Goal: Use online tool/utility: Utilize a website feature to perform a specific function

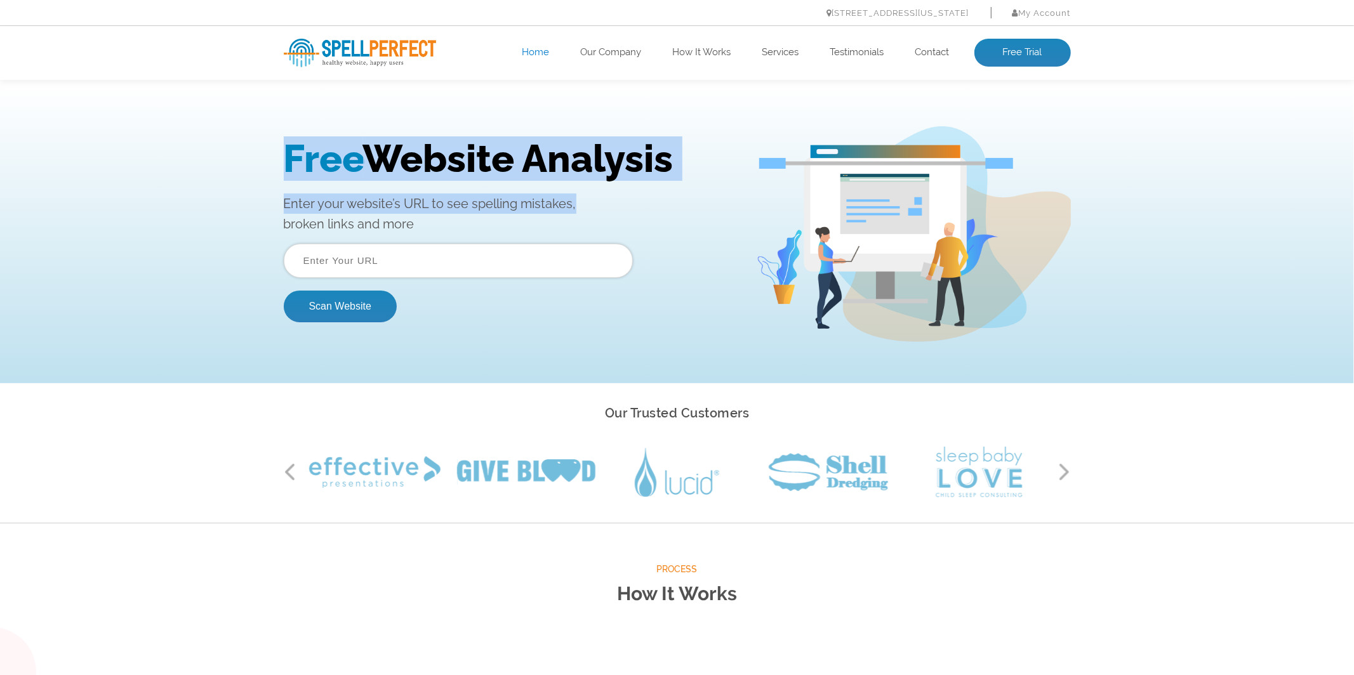
drag, startPoint x: 342, startPoint y: 159, endPoint x: 608, endPoint y: 222, distance: 272.5
click at [607, 220] on div "Free Website Analysis Enter your website’s URL to see spelling mistakes, broken…" at bounding box center [677, 234] width 806 height 216
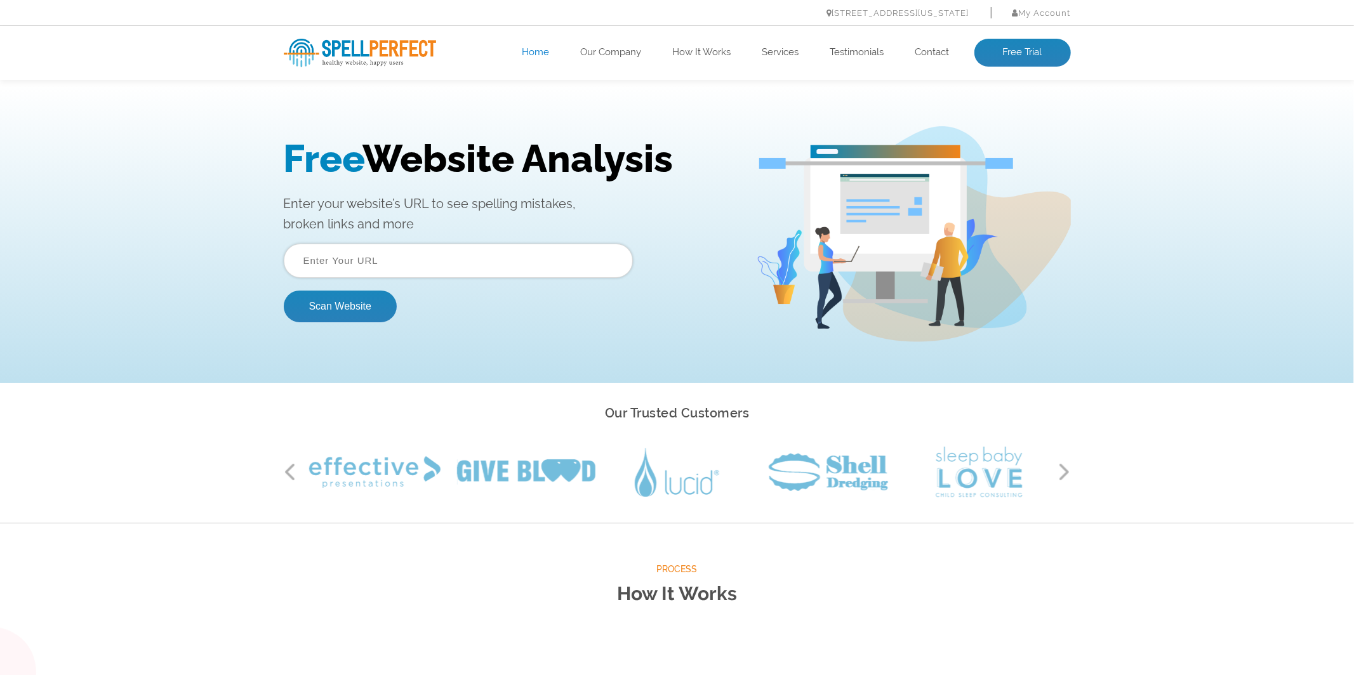
click at [608, 222] on p "Enter your website’s URL to see spelling mistakes, broken links and more" at bounding box center [510, 213] width 453 height 41
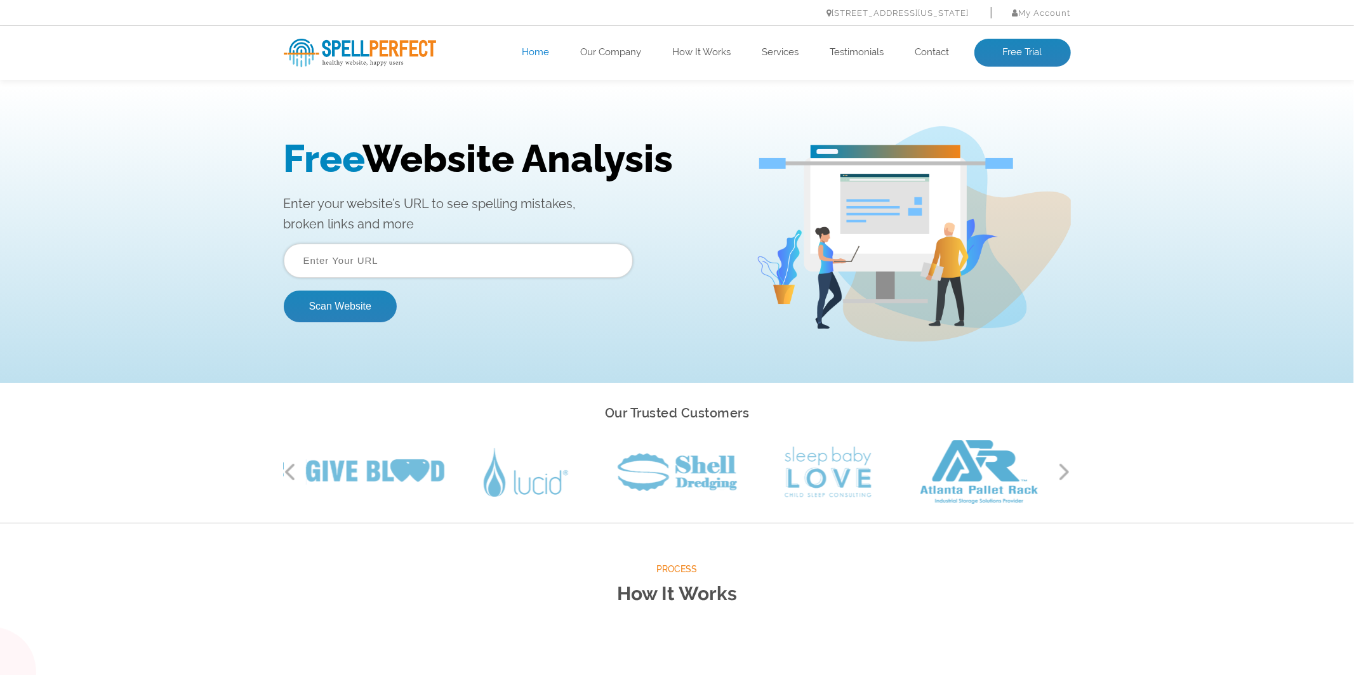
click at [496, 261] on input "text" at bounding box center [458, 260] width 349 height 34
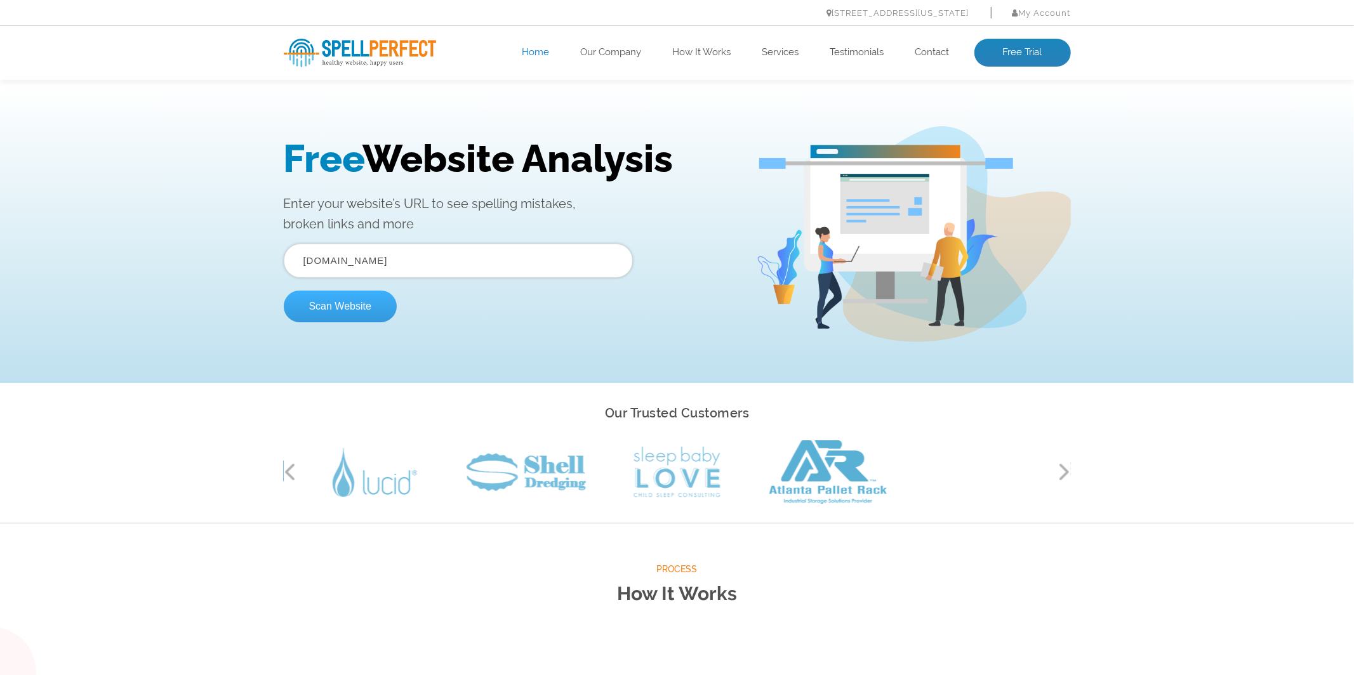
type input "[DOMAIN_NAME]"
click at [354, 302] on button "Scan Website" at bounding box center [340, 306] width 113 height 32
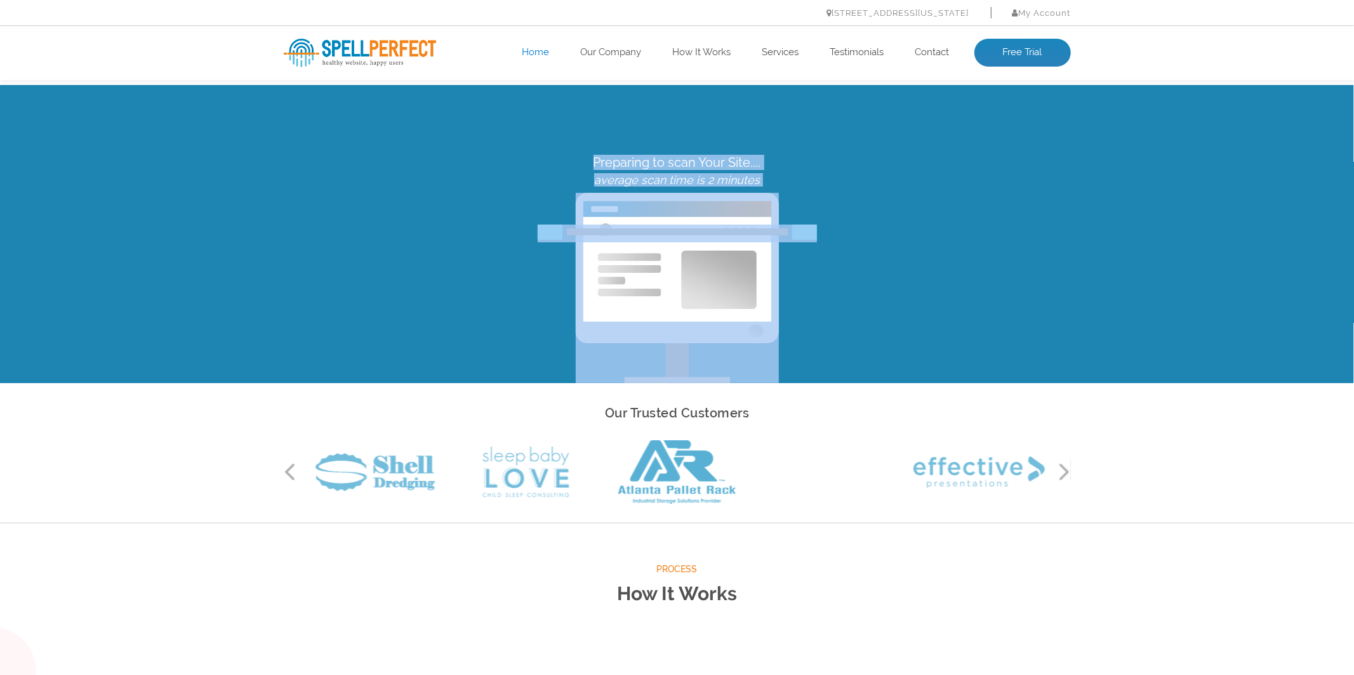
drag, startPoint x: 573, startPoint y: 146, endPoint x: 784, endPoint y: 260, distance: 239.7
click at [783, 260] on div "Preparing to scan Your Site.... average scan time is 2 minutes" at bounding box center [677, 233] width 1354 height 298
click at [789, 248] on img at bounding box center [677, 240] width 279 height 15
click at [976, 290] on div "Preparing to scan Your Site.... average scan time is 2 minutes" at bounding box center [677, 268] width 806 height 229
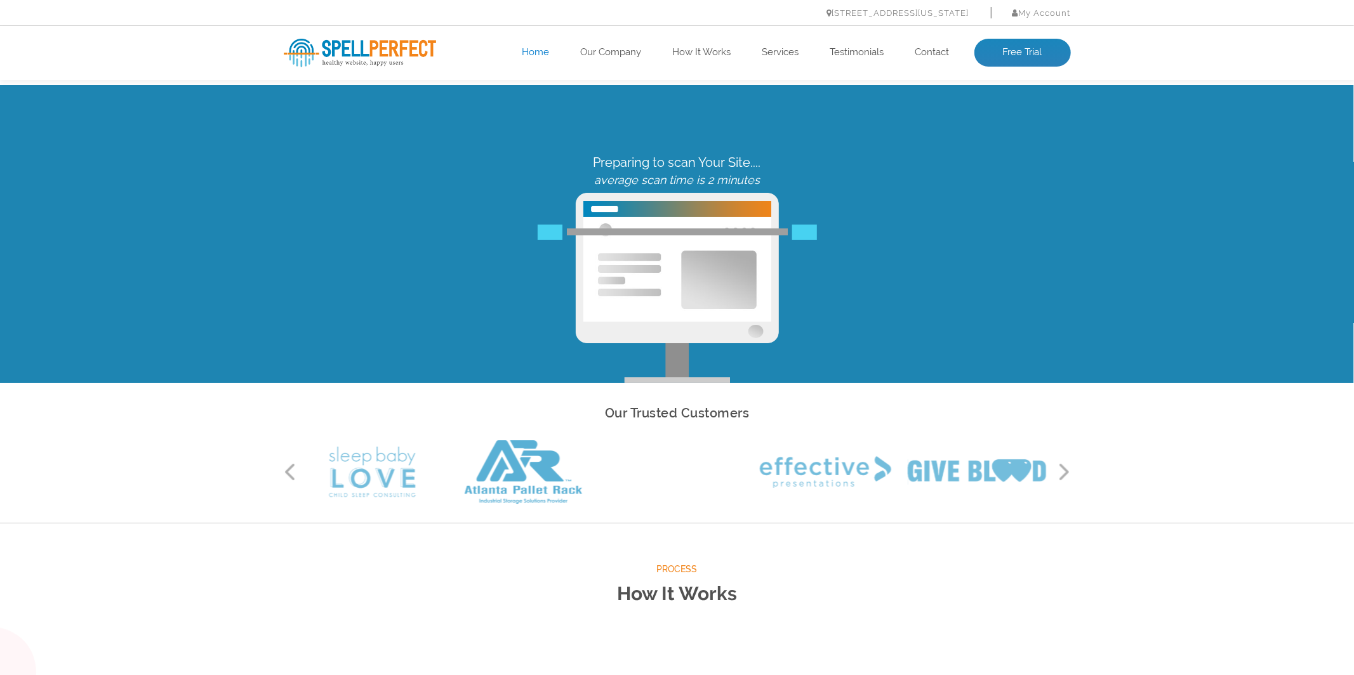
drag, startPoint x: 924, startPoint y: 455, endPoint x: 621, endPoint y: 462, distance: 302.9
click at [644, 463] on div at bounding box center [372, 472] width 2871 height 63
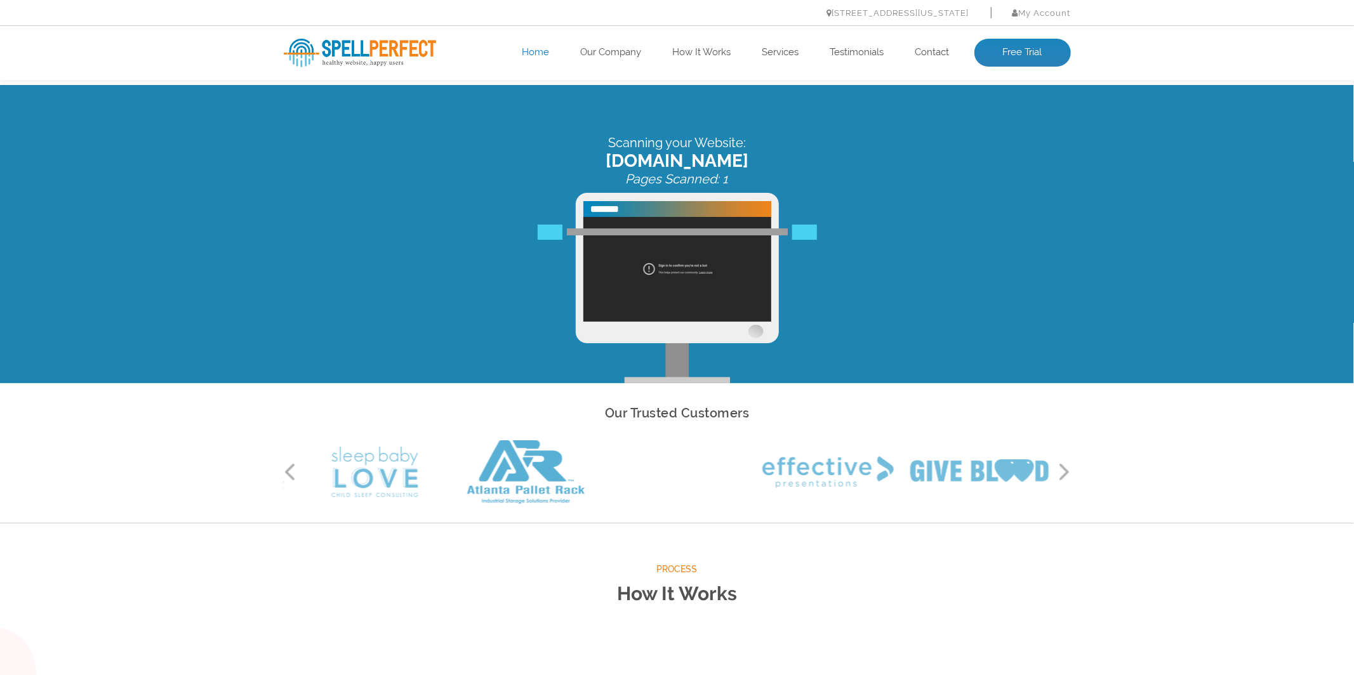
drag, startPoint x: 630, startPoint y: 147, endPoint x: 716, endPoint y: 157, distance: 86.4
click at [702, 159] on div "Scanning your Website: [DOMAIN_NAME] Pages Scanned: 1" at bounding box center [677, 233] width 1354 height 298
click at [716, 157] on span "[DOMAIN_NAME]" at bounding box center [677, 160] width 787 height 21
drag, startPoint x: 693, startPoint y: 166, endPoint x: 729, endPoint y: 182, distance: 39.3
click at [726, 181] on div "Scanning your Website: [DOMAIN_NAME] Pages Scanned: 1" at bounding box center [677, 233] width 1354 height 298
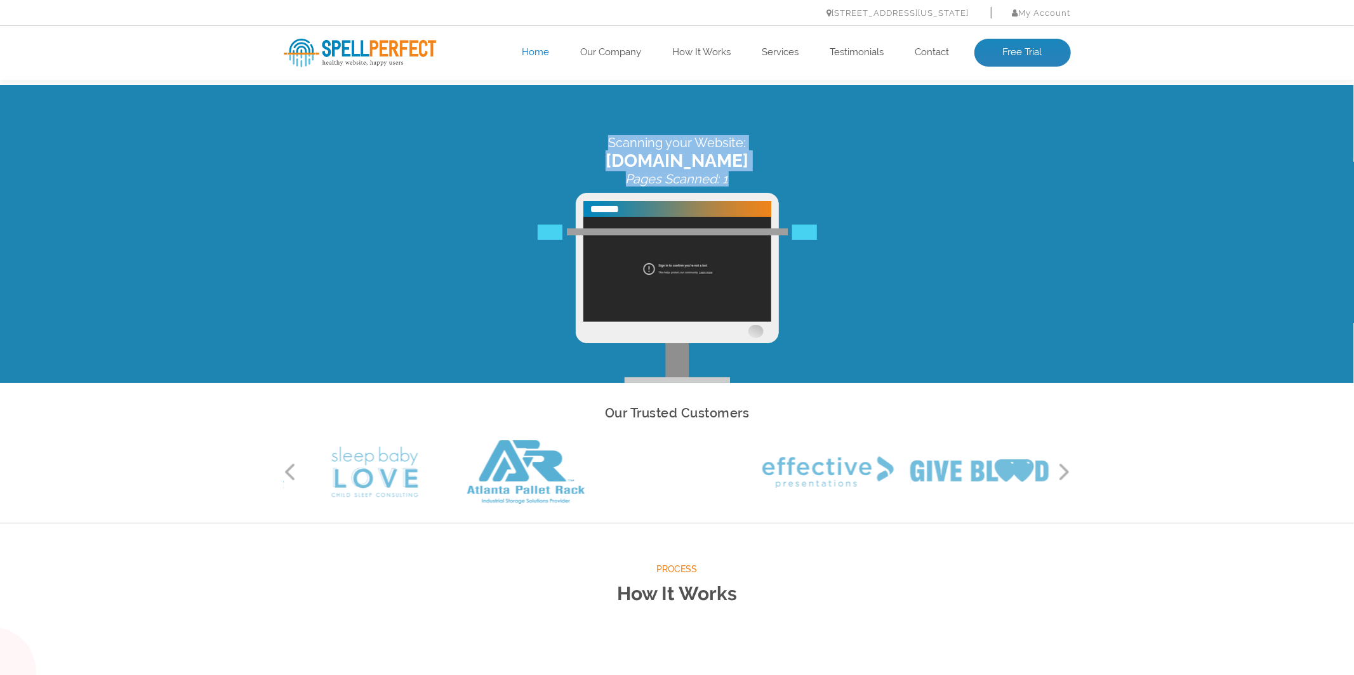
click at [729, 182] on div "Scanning your Website: [DOMAIN_NAME] Pages Scanned: 1" at bounding box center [677, 160] width 787 height 51
drag, startPoint x: 794, startPoint y: 184, endPoint x: 612, endPoint y: 126, distance: 191.1
click at [611, 128] on div "Scanning your Website: [DOMAIN_NAME] Pages Scanned: 1" at bounding box center [677, 233] width 1354 height 298
click at [612, 126] on div "Scanning your Website: [DOMAIN_NAME] Pages Scanned: 1" at bounding box center [677, 233] width 1354 height 298
